Goal: Navigation & Orientation: Find specific page/section

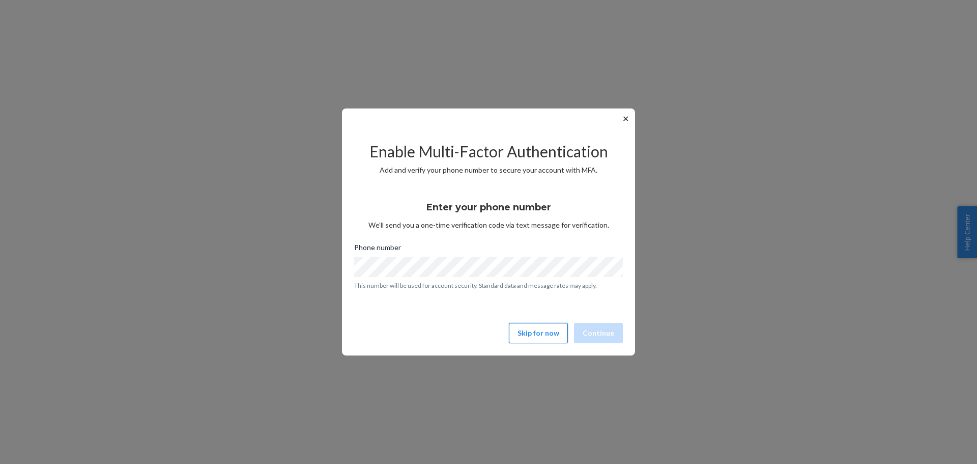
click at [548, 333] on button "Skip for now" at bounding box center [538, 333] width 59 height 20
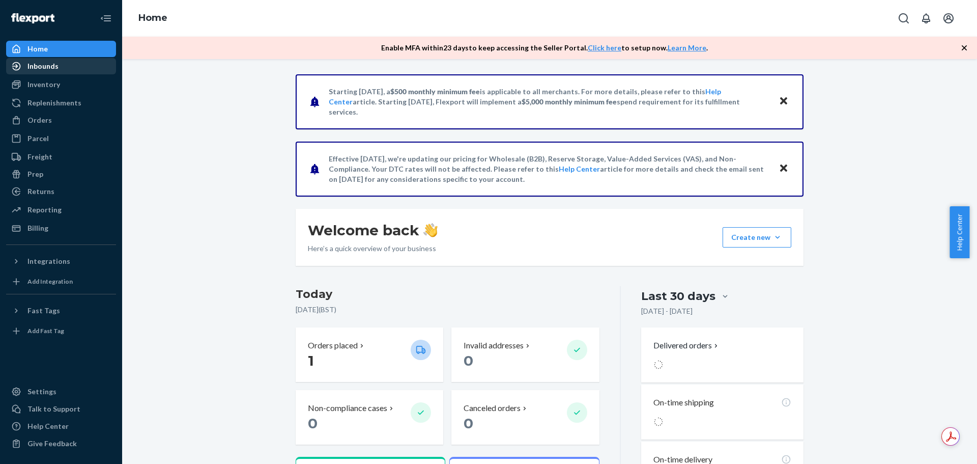
click at [42, 64] on div "Inbounds" at bounding box center [42, 66] width 31 height 10
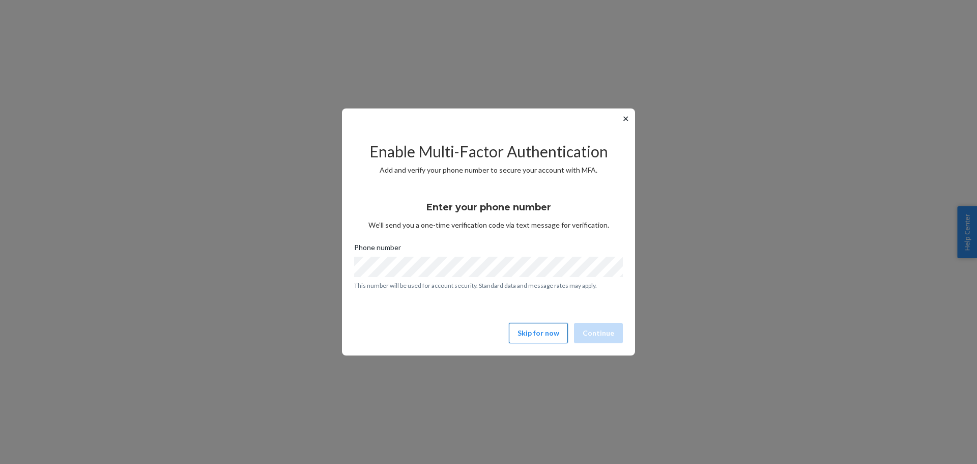
click at [547, 331] on button "Skip for now" at bounding box center [538, 333] width 59 height 20
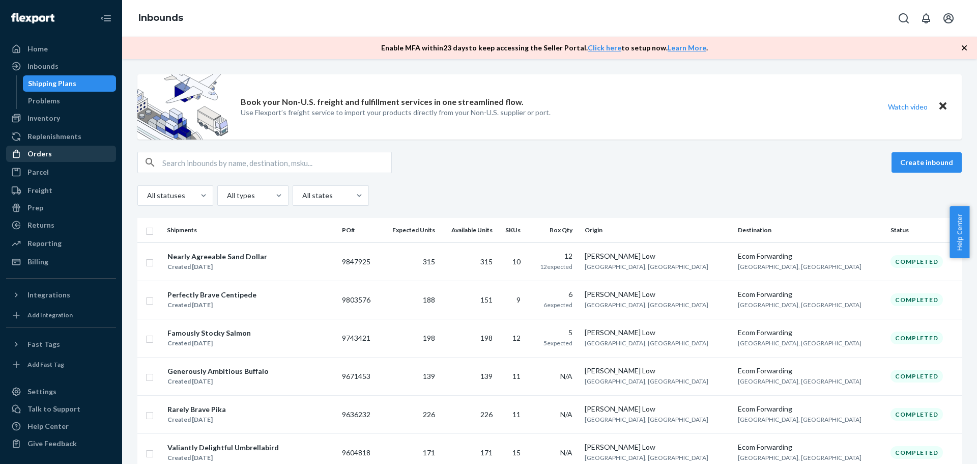
click at [58, 154] on div "Orders" at bounding box center [61, 154] width 108 height 14
